Goal: Find specific page/section: Find specific page/section

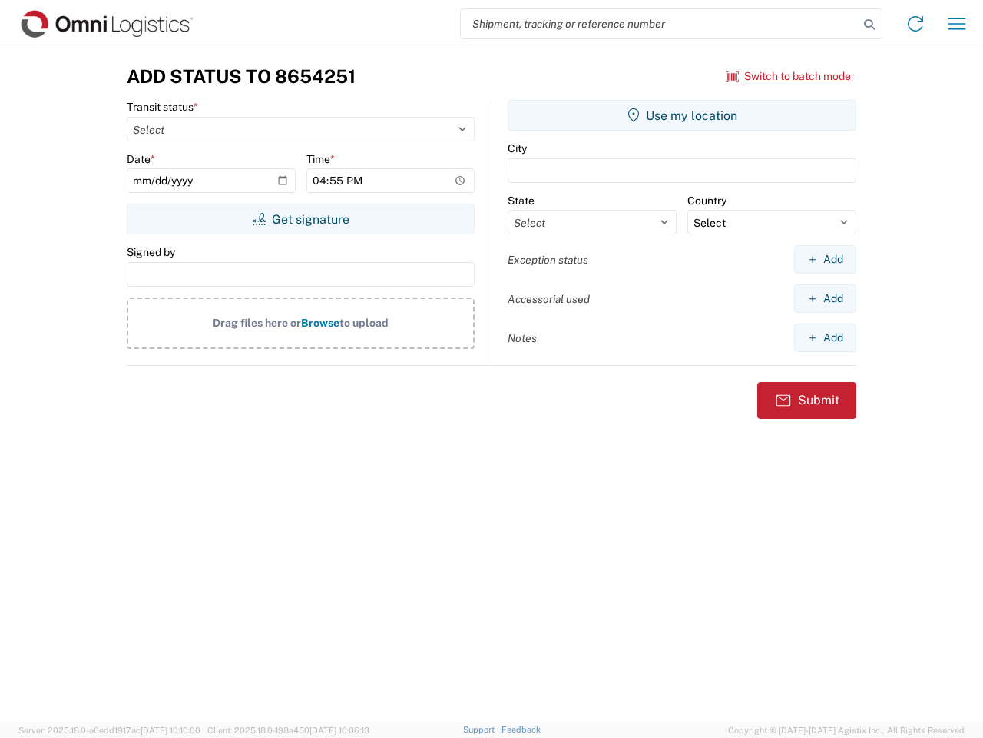
click at [660, 24] on input "search" at bounding box center [660, 23] width 398 height 29
click at [870, 25] on icon at bounding box center [870, 25] width 22 height 22
click at [916, 24] on icon at bounding box center [915, 24] width 25 height 25
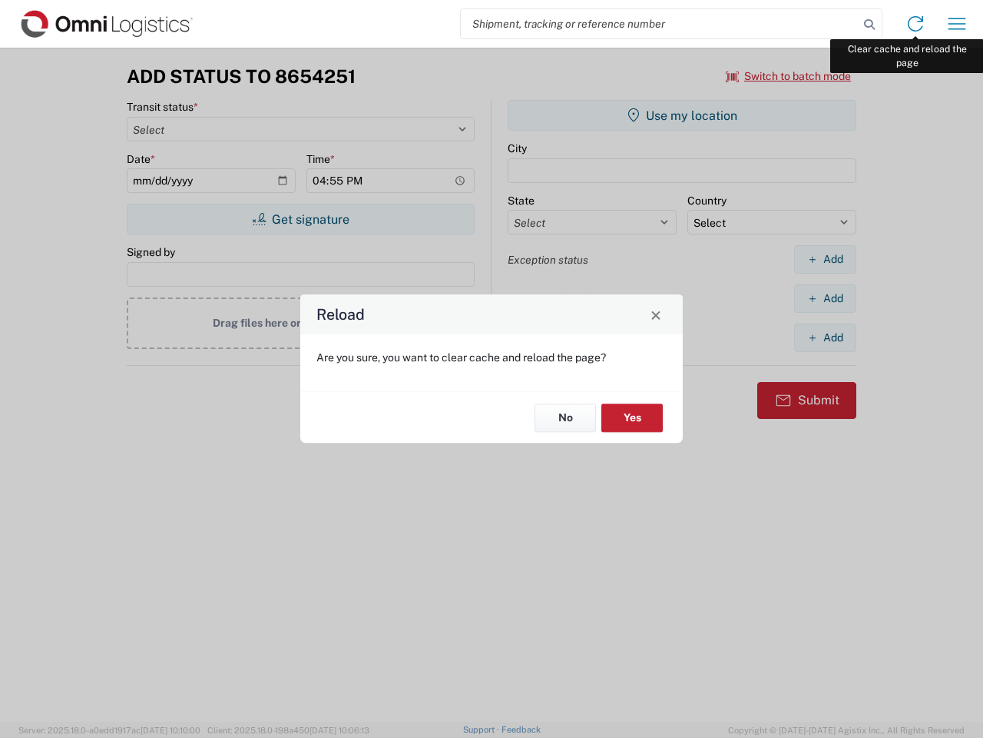
click at [957, 24] on div "Reload Are you sure, you want to clear cache and reload the page? No Yes" at bounding box center [491, 369] width 983 height 738
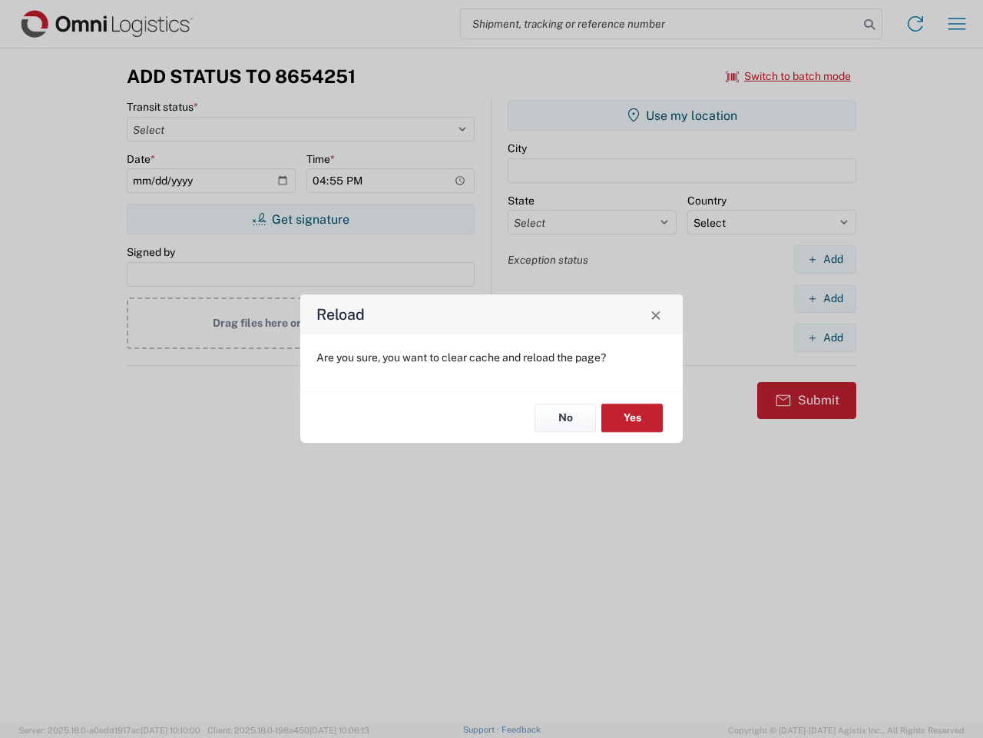
click at [789, 76] on div "Reload Are you sure, you want to clear cache and reload the page? No Yes" at bounding box center [491, 369] width 983 height 738
click at [300, 219] on div "Reload Are you sure, you want to clear cache and reload the page? No Yes" at bounding box center [491, 369] width 983 height 738
click at [682, 115] on div "Reload Are you sure, you want to clear cache and reload the page? No Yes" at bounding box center [491, 369] width 983 height 738
click at [825, 259] on div "Reload Are you sure, you want to clear cache and reload the page? No Yes" at bounding box center [491, 369] width 983 height 738
click at [825, 298] on div "Reload Are you sure, you want to clear cache and reload the page? No Yes" at bounding box center [491, 369] width 983 height 738
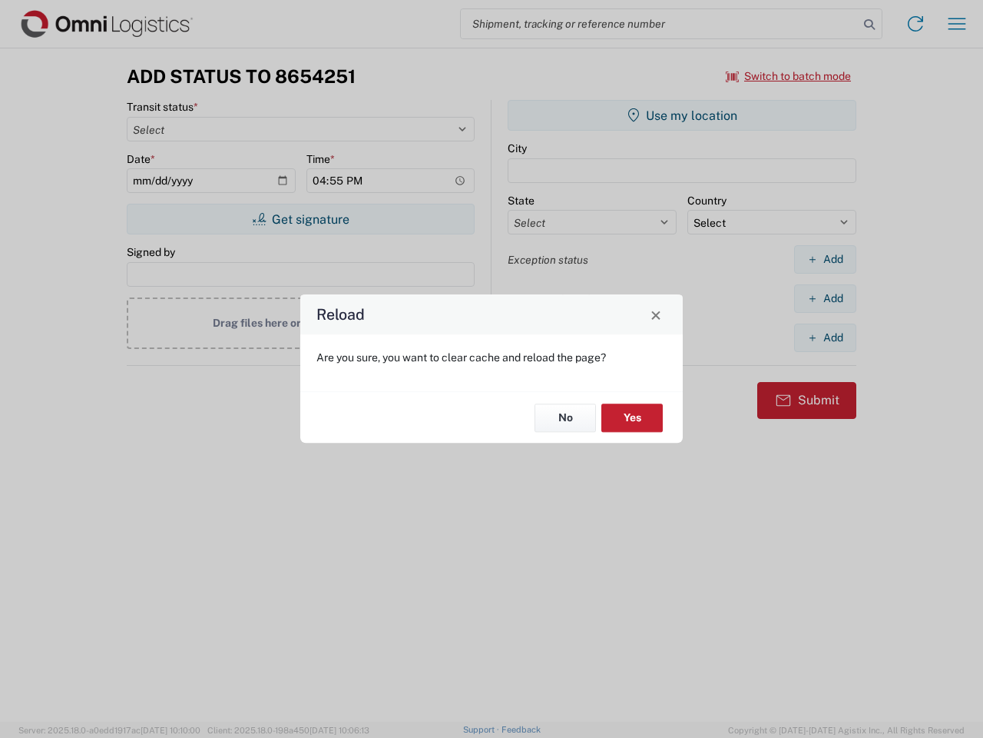
click at [825, 337] on div "Reload Are you sure, you want to clear cache and reload the page? No Yes" at bounding box center [491, 369] width 983 height 738
